Goal: Task Accomplishment & Management: Manage account settings

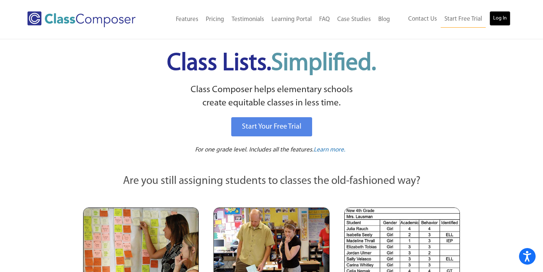
click at [499, 18] on link "Log In" at bounding box center [499, 18] width 21 height 15
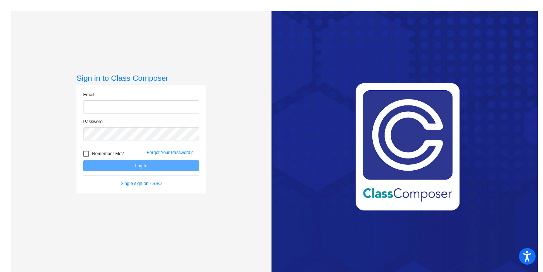
type input "haizlips@asf.edu.mx"
click at [149, 107] on input "haizlips@asf.edu.mx" at bounding box center [141, 107] width 116 height 14
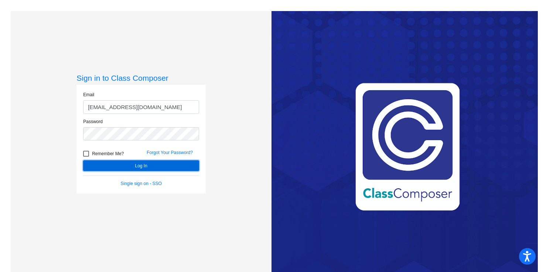
click at [162, 165] on button "Log In" at bounding box center [141, 166] width 116 height 11
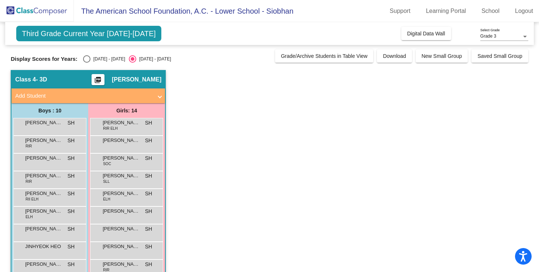
click at [86, 59] on div "Select an option" at bounding box center [86, 58] width 7 height 7
click at [86, 63] on input "2024 - 2025" at bounding box center [86, 63] width 0 height 0
radio input "true"
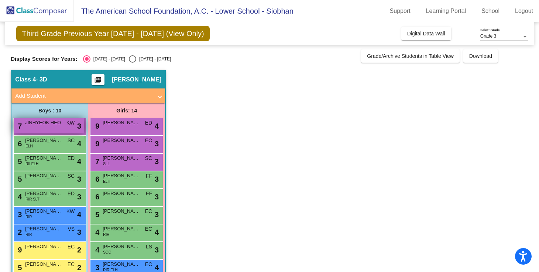
click at [52, 128] on div "7 JINHYEOK HEO KW lock do_not_disturb_alt 3" at bounding box center [49, 125] width 70 height 15
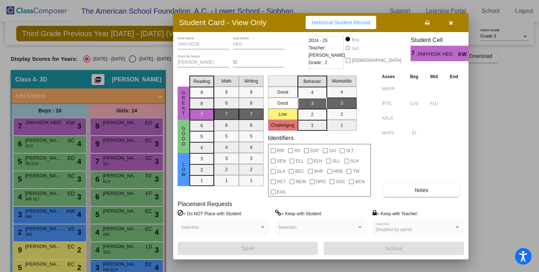
click at [450, 21] on icon "button" at bounding box center [451, 22] width 4 height 5
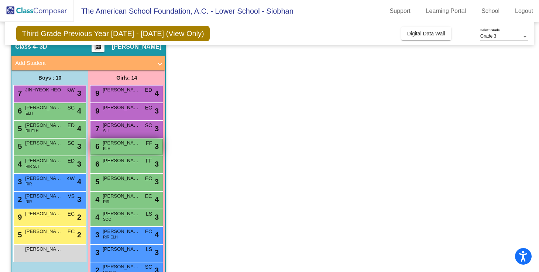
scroll to position [1, 0]
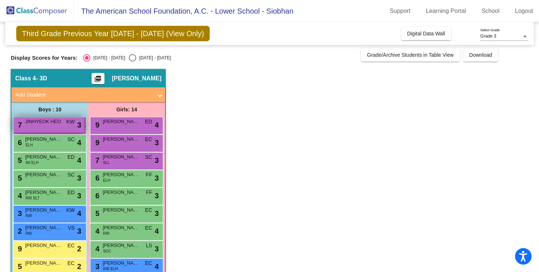
click at [48, 121] on span "JINHYEOK HEO" at bounding box center [43, 121] width 37 height 7
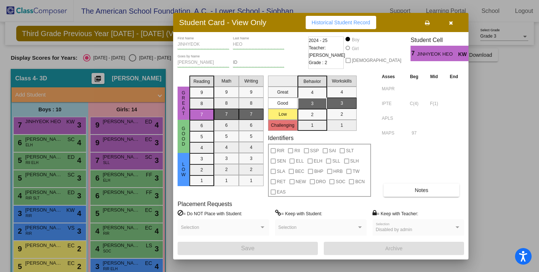
scroll to position [0, 0]
click at [59, 141] on div at bounding box center [269, 136] width 539 height 272
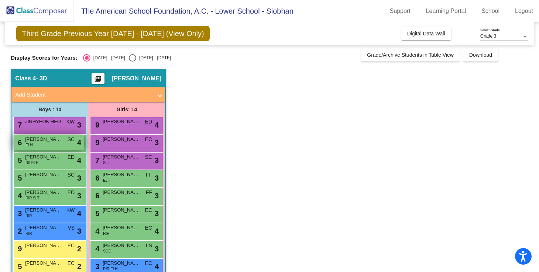
click at [58, 147] on div "6 JAIME FERNANDEZ ELH SC lock do_not_disturb_alt 4" at bounding box center [49, 142] width 70 height 15
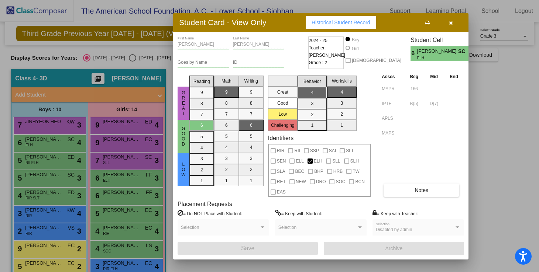
click at [56, 164] on div at bounding box center [269, 136] width 539 height 272
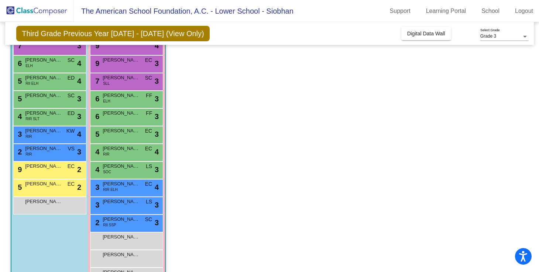
scroll to position [106, 0]
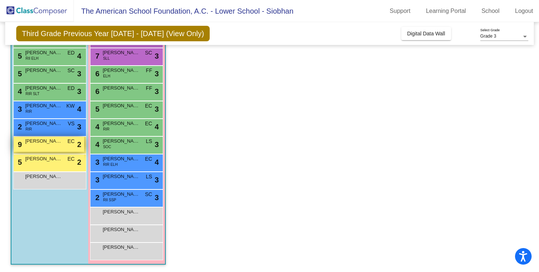
click at [50, 141] on span "JAIME GONZALEZ" at bounding box center [43, 141] width 37 height 7
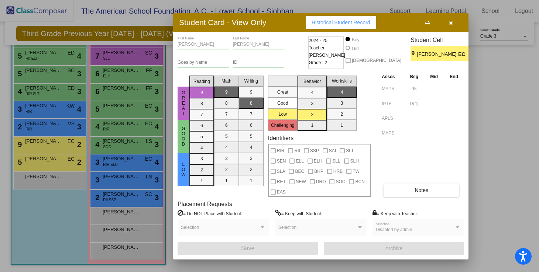
click at [39, 90] on div at bounding box center [269, 136] width 539 height 272
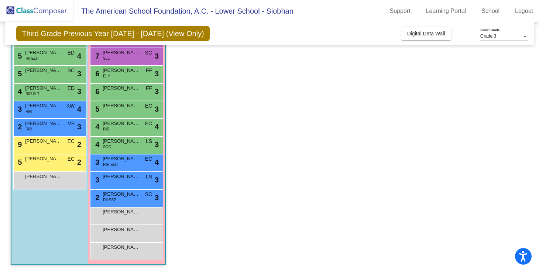
click at [39, 90] on span "SHIVANSH PACHOURI" at bounding box center [43, 88] width 37 height 7
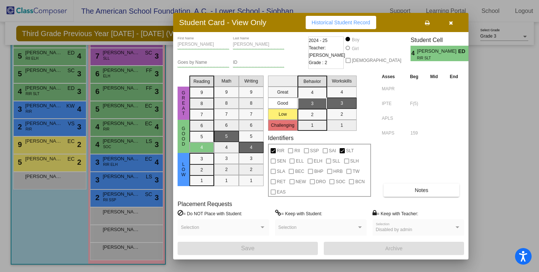
click at [56, 147] on div at bounding box center [269, 136] width 539 height 272
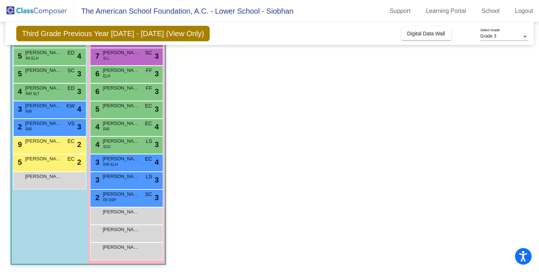
click at [56, 147] on div "9 JAIME GONZALEZ EC lock do_not_disturb_alt 2" at bounding box center [49, 144] width 70 height 15
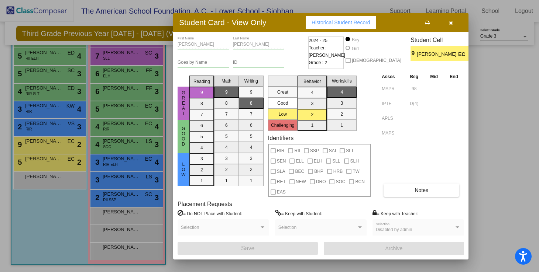
click at [63, 166] on div at bounding box center [269, 136] width 539 height 272
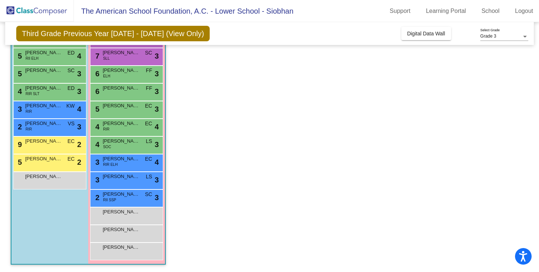
click at [63, 166] on div "5 JULIAN BRAVO EC lock do_not_disturb_alt 2" at bounding box center [49, 162] width 70 height 15
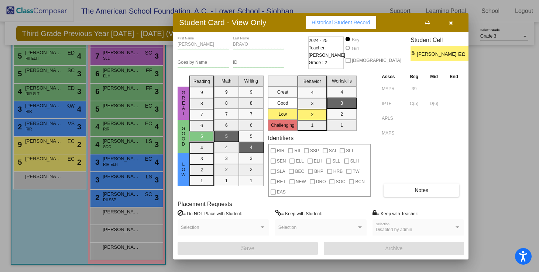
click at [111, 167] on div at bounding box center [269, 136] width 539 height 272
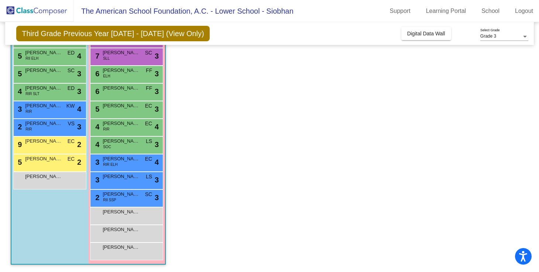
click at [111, 167] on div "3 ALEXANDRA FALCON RIR ELH EC lock do_not_disturb_alt 4" at bounding box center [126, 162] width 70 height 15
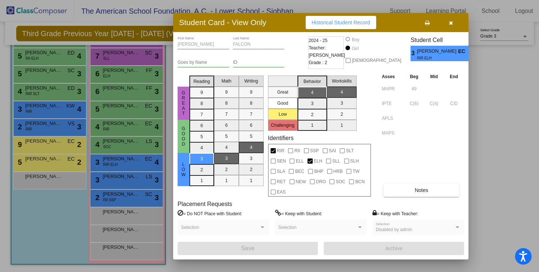
scroll to position [0, 0]
click at [116, 142] on div at bounding box center [269, 136] width 539 height 272
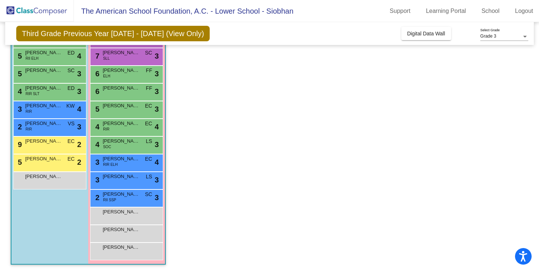
click at [116, 142] on span "ANA PIA MENDOZA" at bounding box center [121, 141] width 37 height 7
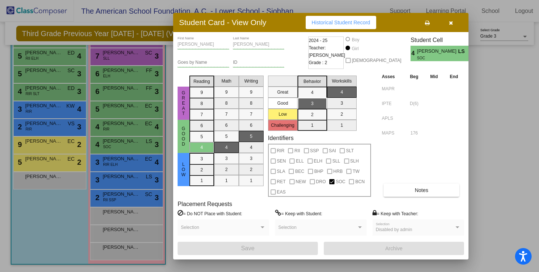
click at [120, 106] on div at bounding box center [269, 136] width 539 height 272
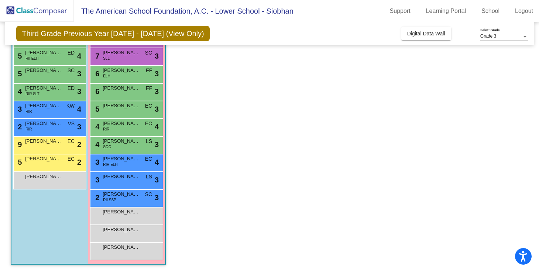
click at [120, 106] on span "EMILIA CALDERON" at bounding box center [121, 105] width 37 height 7
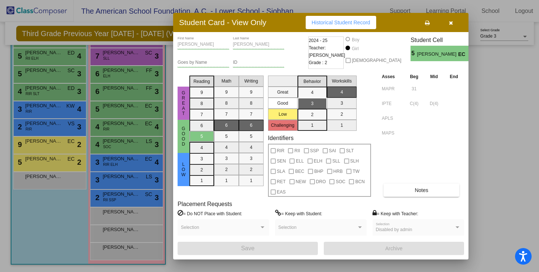
click at [143, 24] on div at bounding box center [269, 136] width 539 height 272
